Goal: Task Accomplishment & Management: Manage account settings

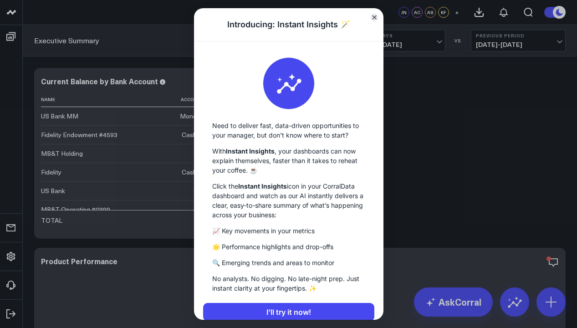
click at [372, 16] on icon "Close" at bounding box center [374, 17] width 4 height 4
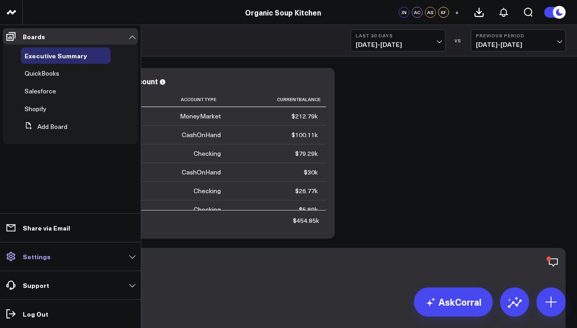
click at [132, 258] on link "Settings" at bounding box center [70, 256] width 135 height 16
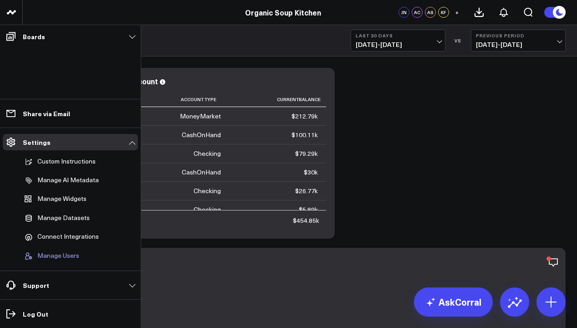
click at [71, 254] on span "Manage Users" at bounding box center [58, 256] width 42 height 8
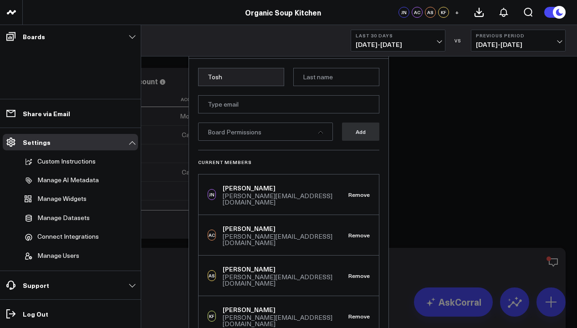
type input "Tosh"
type input "[PERSON_NAME]"
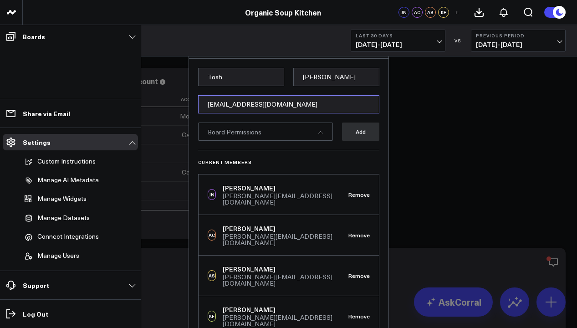
type input "[EMAIL_ADDRESS][DOMAIN_NAME]"
click at [323, 133] on div "Board Permissions" at bounding box center [265, 131] width 135 height 18
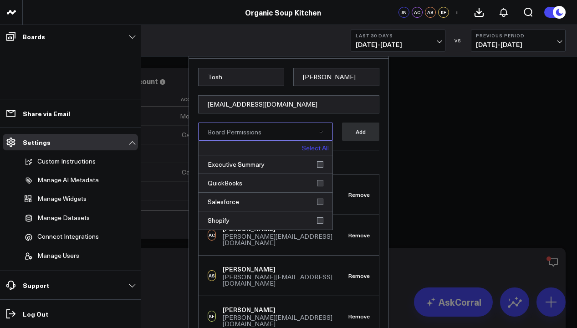
click at [319, 148] on link "Select All" at bounding box center [315, 148] width 27 height 6
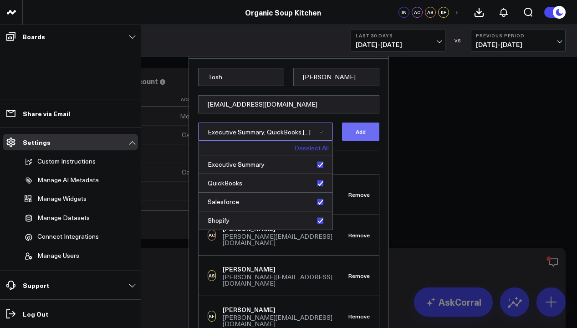
click at [362, 138] on button "Add" at bounding box center [360, 131] width 37 height 18
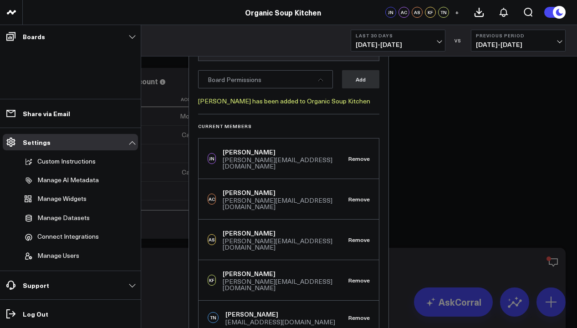
scroll to position [36, 0]
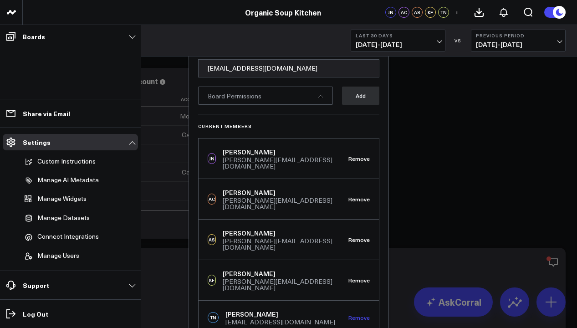
click at [352, 314] on button "Remove" at bounding box center [358, 317] width 21 height 6
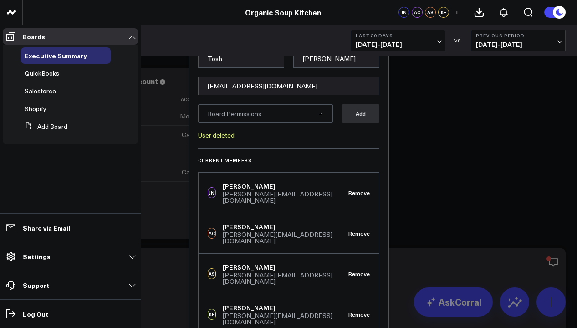
scroll to position [0, 0]
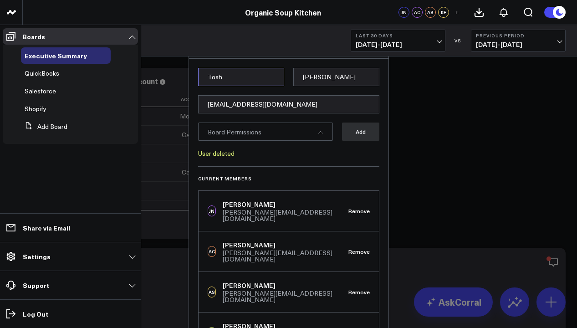
click at [264, 76] on input "Tosh" at bounding box center [241, 77] width 86 height 18
type input "Tosh"
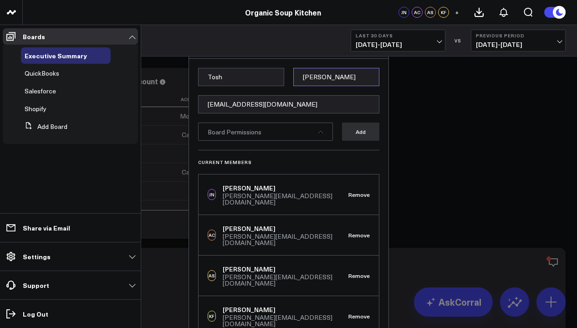
type input "[PERSON_NAME]"
paste input "[EMAIL_ADDRESS][DOMAIN_NAME]"
type input "[EMAIL_ADDRESS][DOMAIN_NAME]"
click at [322, 133] on icon at bounding box center [320, 132] width 5 height 2
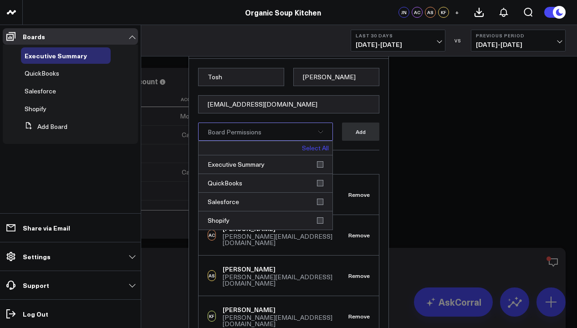
click at [322, 150] on link "Select All" at bounding box center [315, 148] width 27 height 6
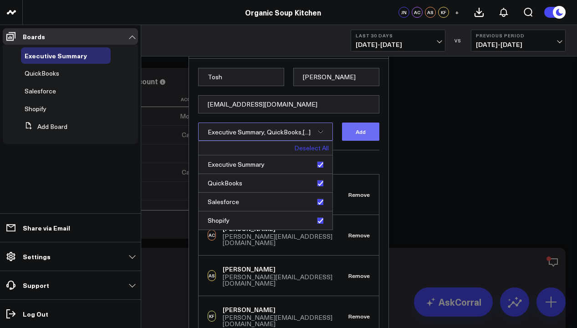
click at [358, 136] on button "Add" at bounding box center [360, 131] width 37 height 18
